Goal: Task Accomplishment & Management: Use online tool/utility

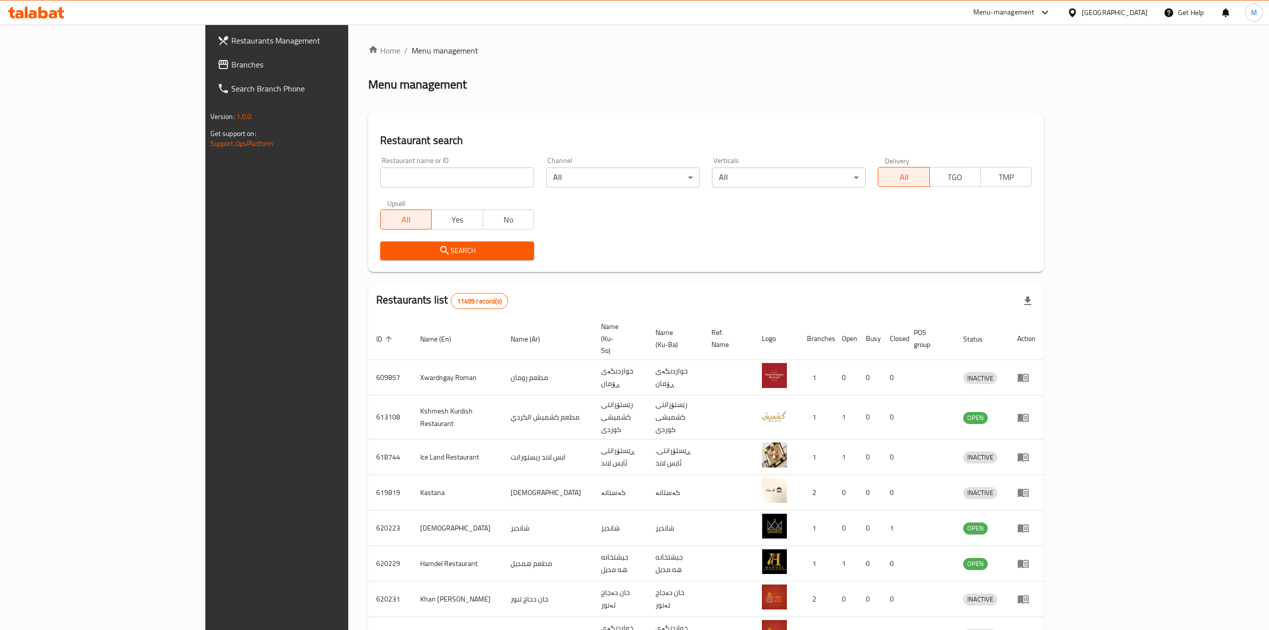
drag, startPoint x: 448, startPoint y: 190, endPoint x: 442, endPoint y: 180, distance: 11.7
click at [447, 190] on div "Restaurant name or ID Restaurant name or ID" at bounding box center [457, 172] width 166 height 42
click at [442, 180] on input "search" at bounding box center [457, 177] width 154 height 20
type input "locarno"
click at [439, 244] on icon "submit" at bounding box center [445, 250] width 12 height 12
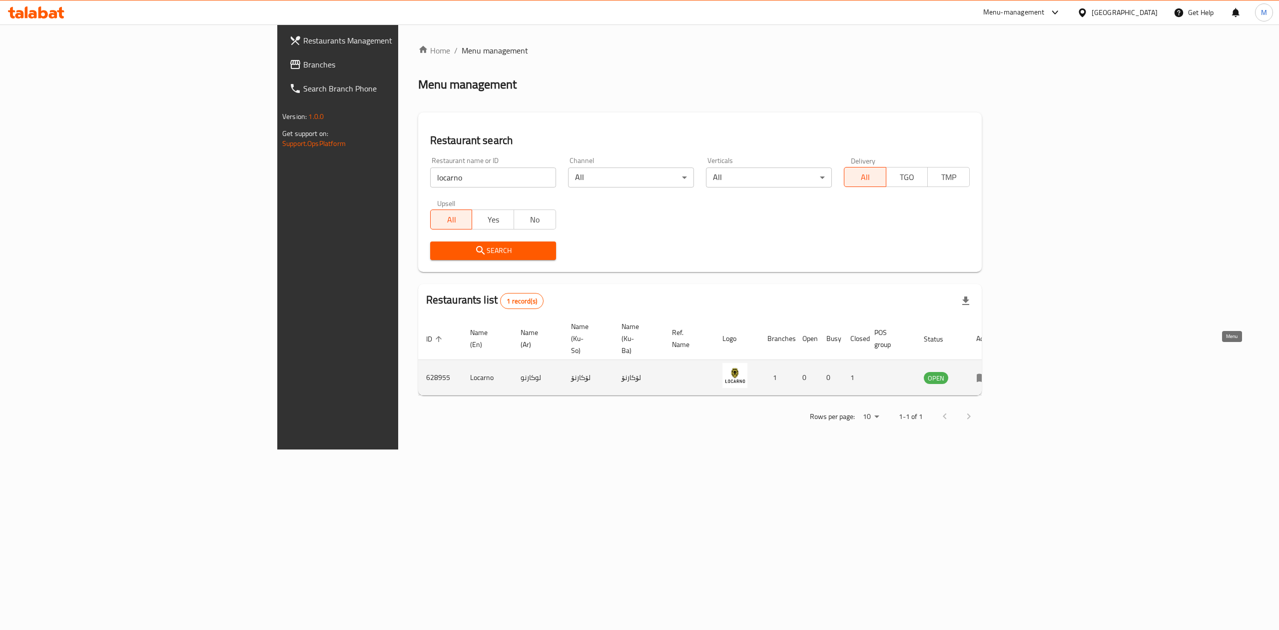
click at [988, 374] on icon "enhanced table" at bounding box center [982, 378] width 11 height 8
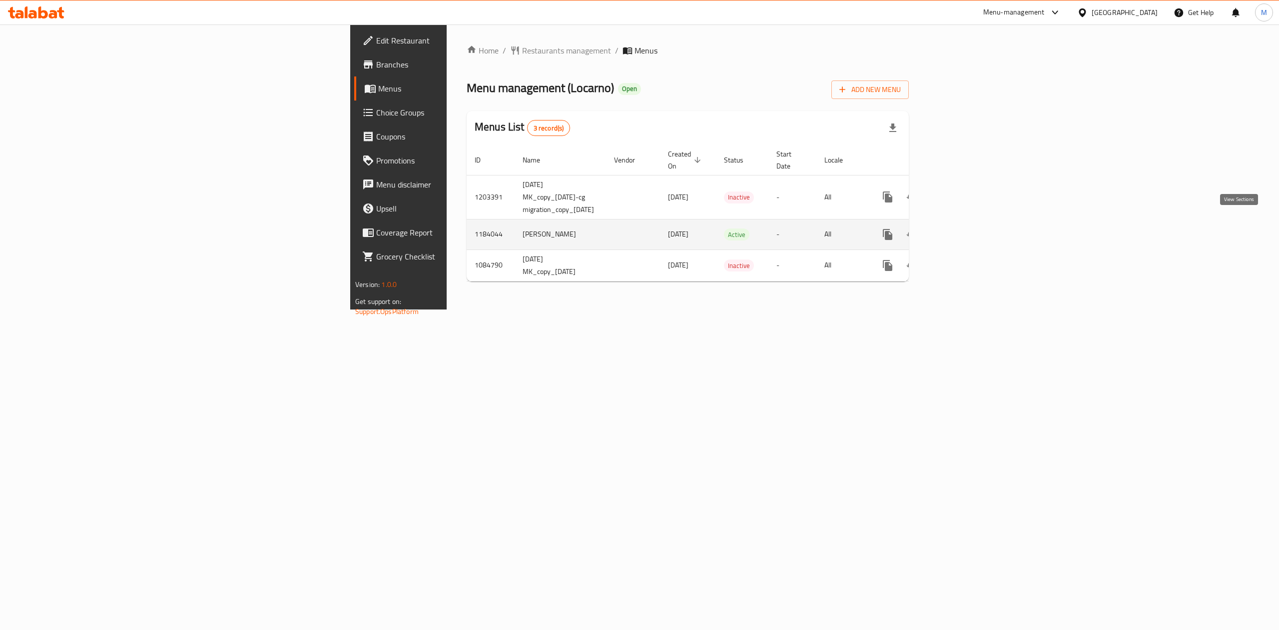
click at [966, 228] on icon "enhanced table" at bounding box center [960, 234] width 12 height 12
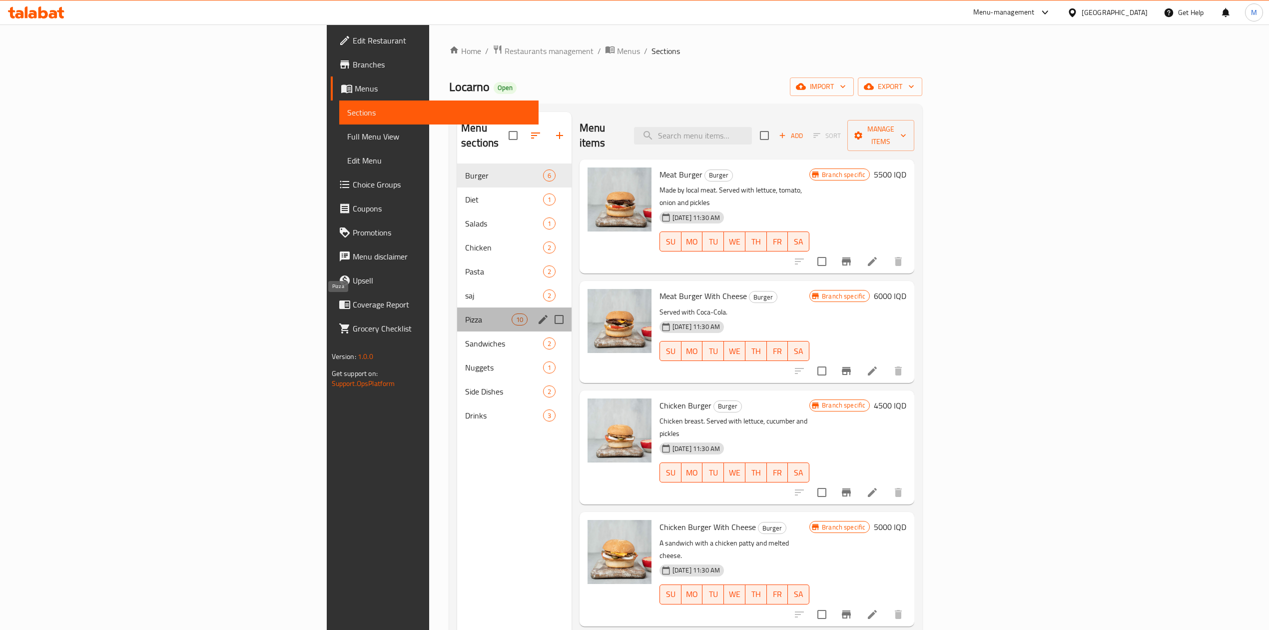
click at [465, 313] on span "Pizza" at bounding box center [488, 319] width 46 height 12
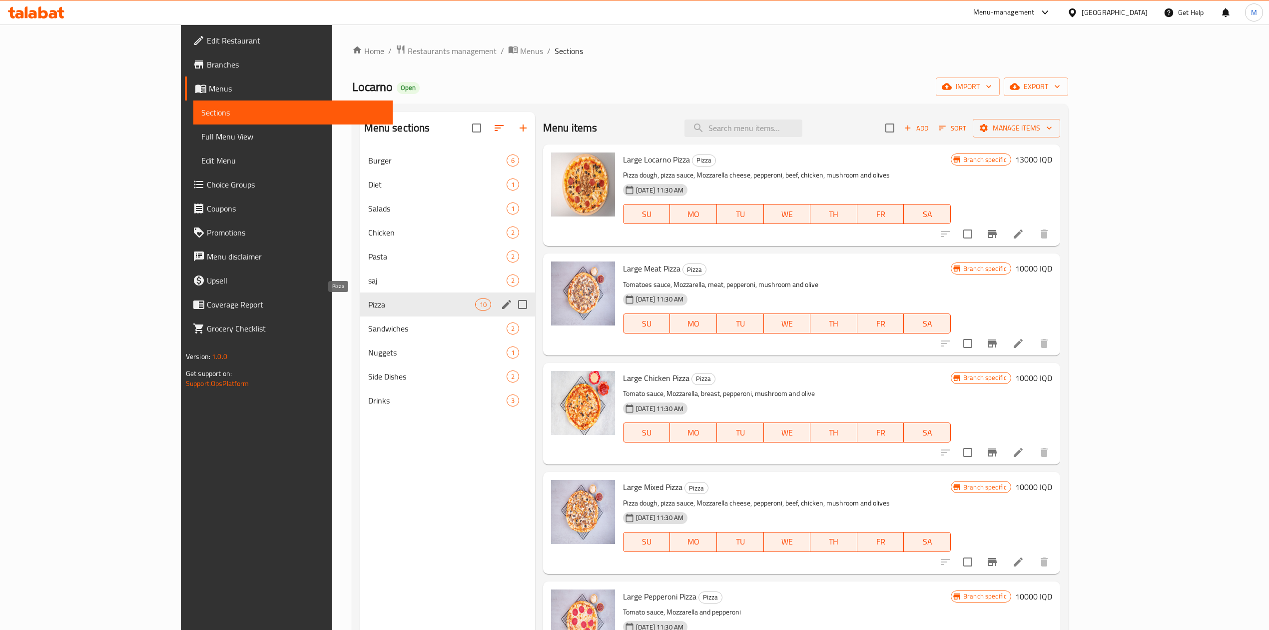
click at [368, 299] on span "Pizza" at bounding box center [421, 304] width 107 height 12
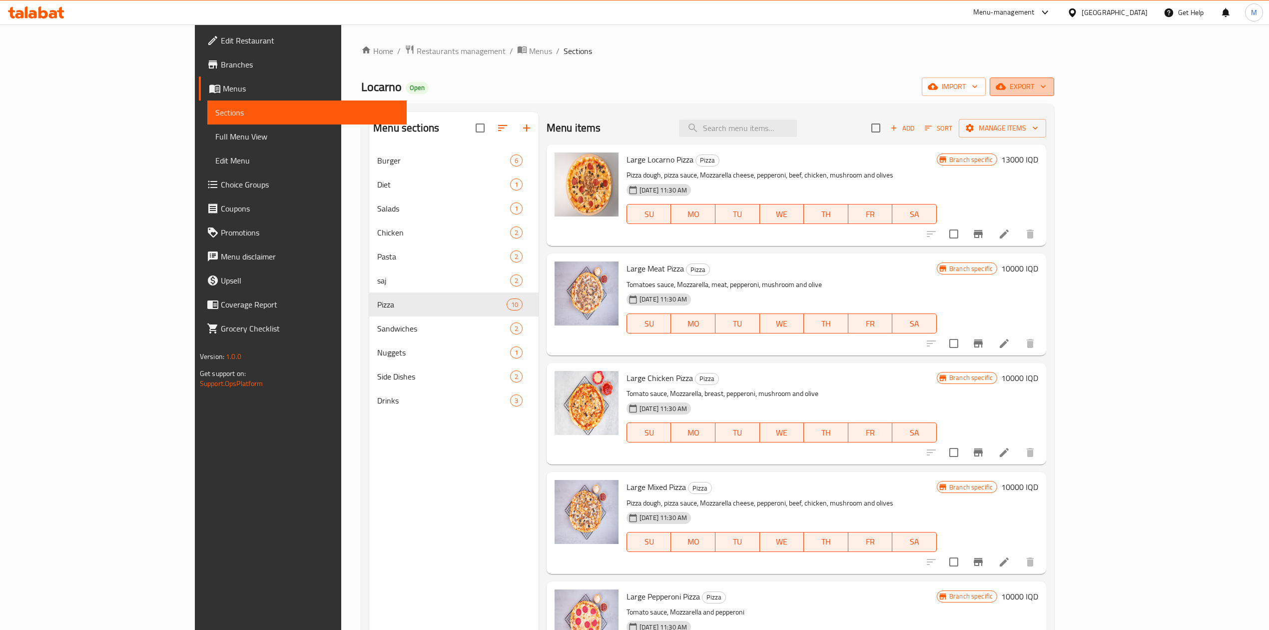
click at [1047, 88] on span "export" at bounding box center [1022, 86] width 48 height 12
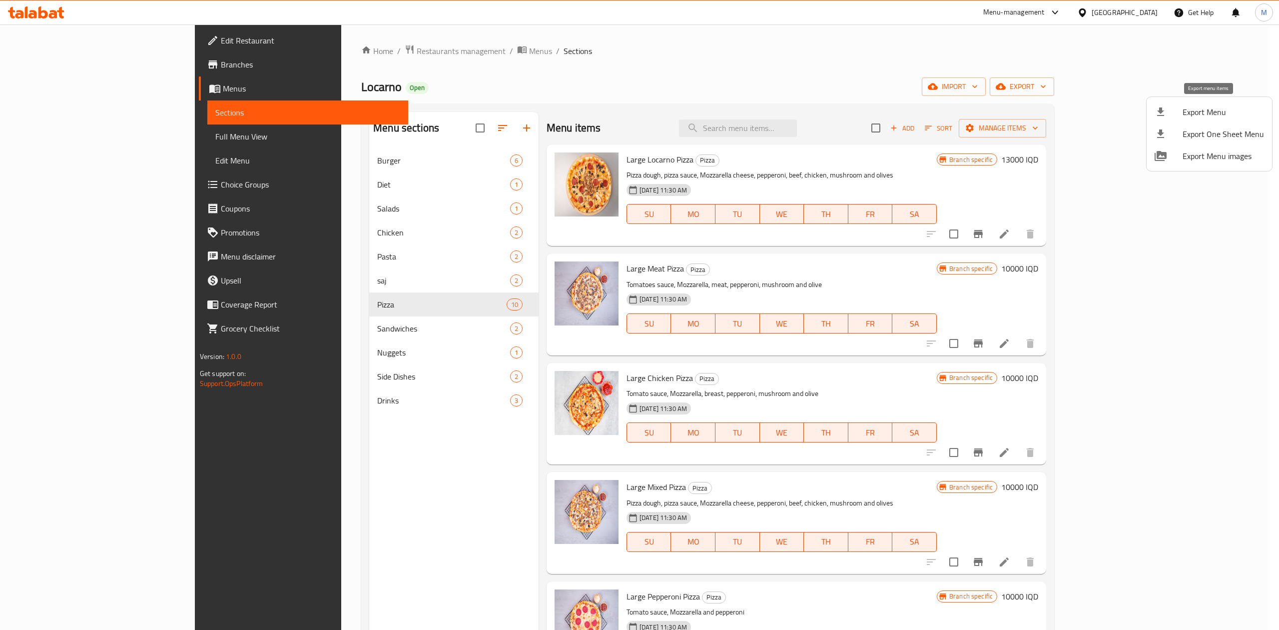
click at [1210, 114] on span "Export Menu" at bounding box center [1223, 112] width 81 height 12
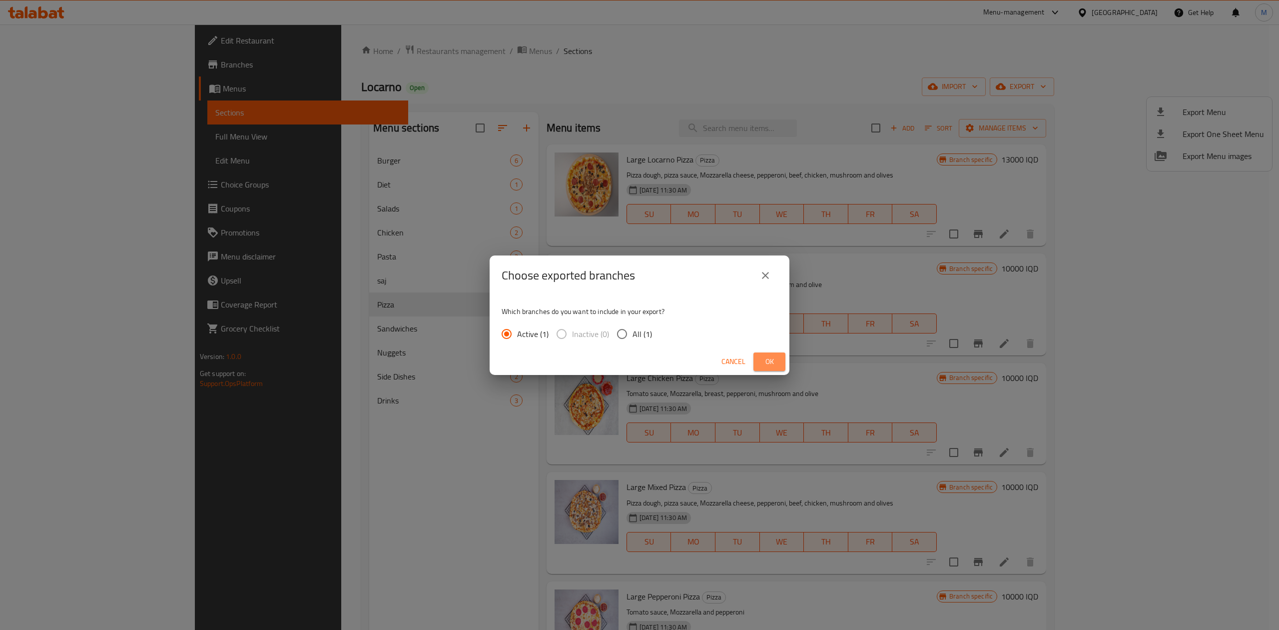
click at [769, 354] on button "Ok" at bounding box center [770, 361] width 32 height 18
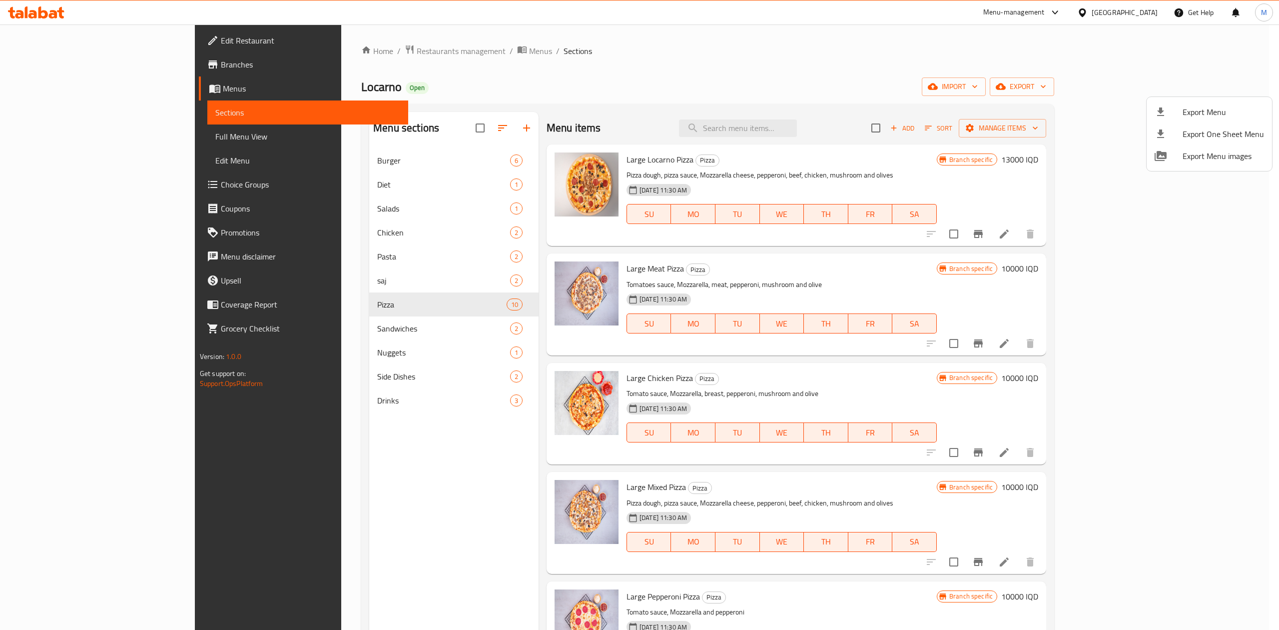
click at [61, 8] on div at bounding box center [639, 315] width 1279 height 630
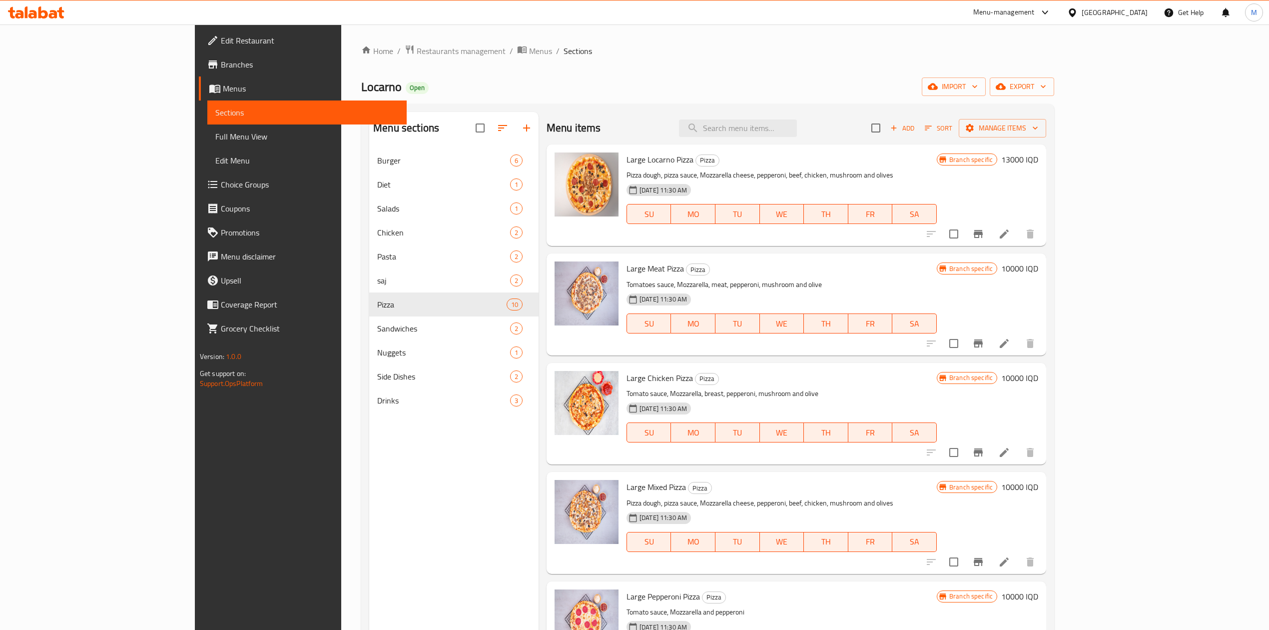
click at [50, 7] on icon at bounding box center [36, 12] width 56 height 12
